Goal: Navigation & Orientation: Find specific page/section

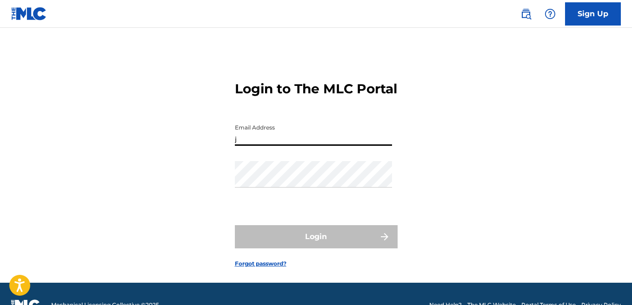
type input "[EMAIL_ADDRESS][DOMAIN_NAME]"
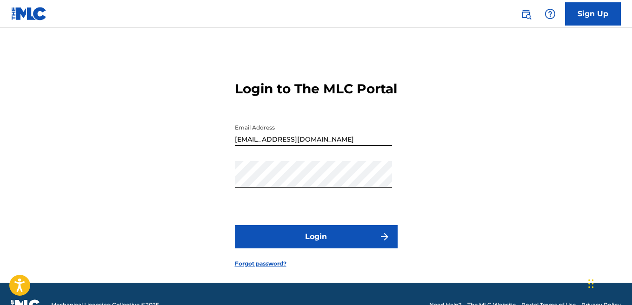
click at [304, 234] on button "Login" at bounding box center [316, 237] width 163 height 23
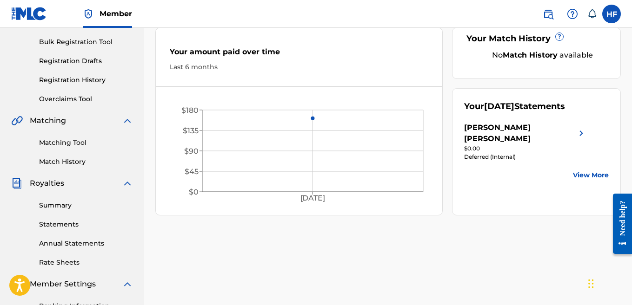
scroll to position [132, 0]
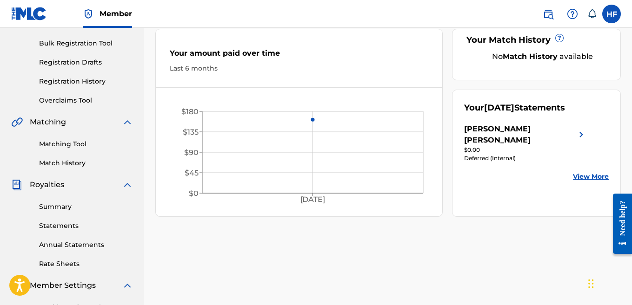
click at [578, 136] on img at bounding box center [581, 135] width 11 height 22
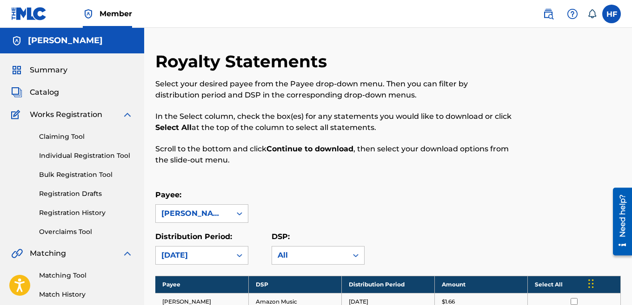
drag, startPoint x: 633, startPoint y: 80, endPoint x: 635, endPoint y: 99, distance: 18.7
click at [631, 99] on html "Press Alt+1 for screen-reader mode, Alt+0 to cancel Accessibility Screen-Reader…" at bounding box center [316, 152] width 632 height 305
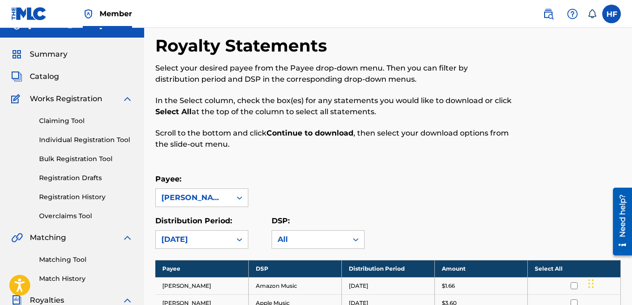
scroll to position [2, 0]
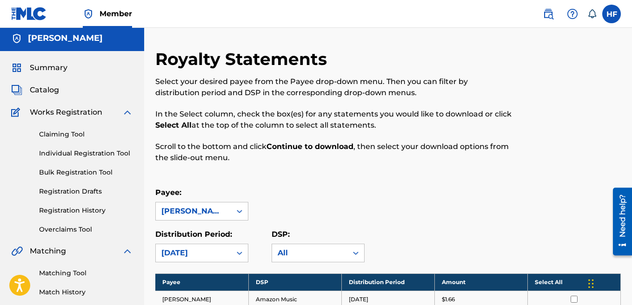
click at [70, 291] on link "Match History" at bounding box center [86, 293] width 94 height 10
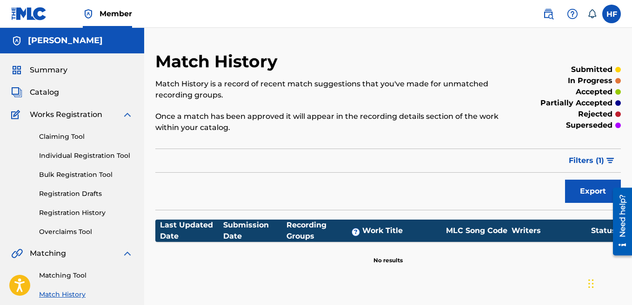
click at [51, 92] on span "Catalog" at bounding box center [44, 92] width 29 height 11
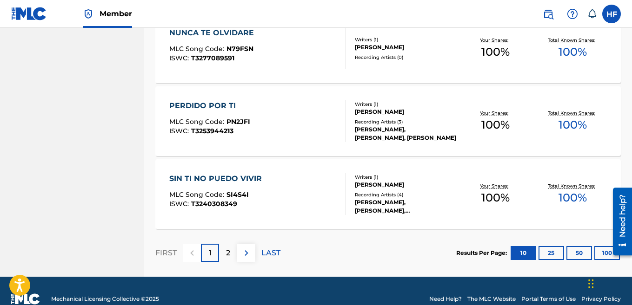
scroll to position [751, 0]
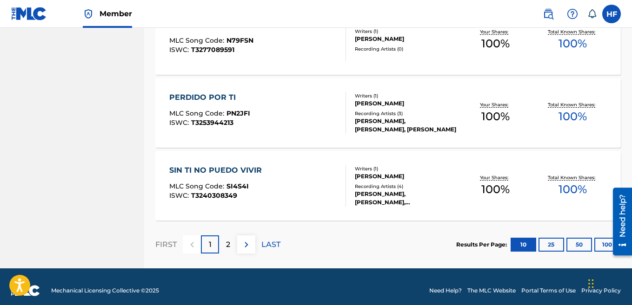
click at [227, 248] on p "2" at bounding box center [228, 244] width 4 height 11
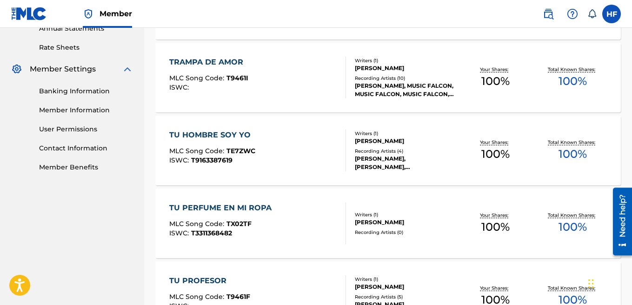
scroll to position [0, 0]
